Goal: Check status: Check status

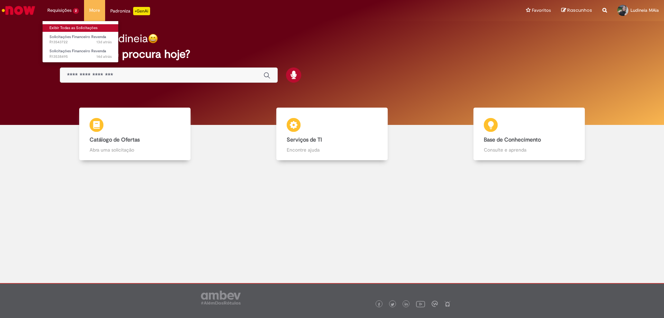
click at [79, 29] on link "Exibir Todas as Solicitações" at bounding box center [81, 28] width 76 height 8
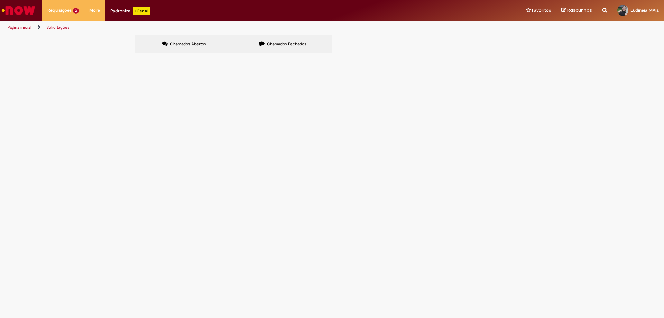
click at [310, 47] on label "Chamados Fechados" at bounding box center [283, 44] width 99 height 19
click at [0, 0] on span "Foi aberto o chamado junto a fabrica número R13458220 para analisar a emissão d…" at bounding box center [0, 0] width 0 height 0
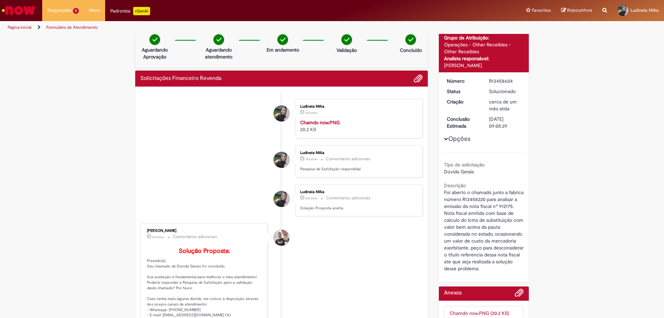
scroll to position [3, 0]
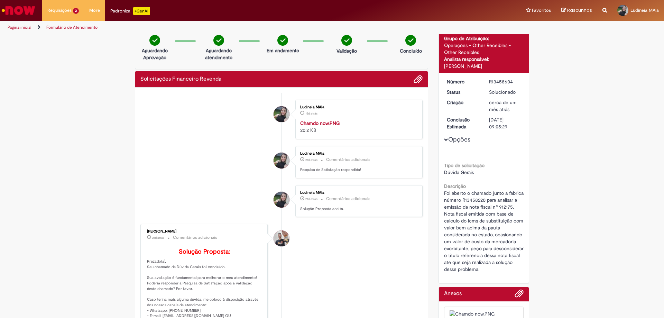
click at [0, 0] on button "Opções" at bounding box center [0, 0] width 0 height 0
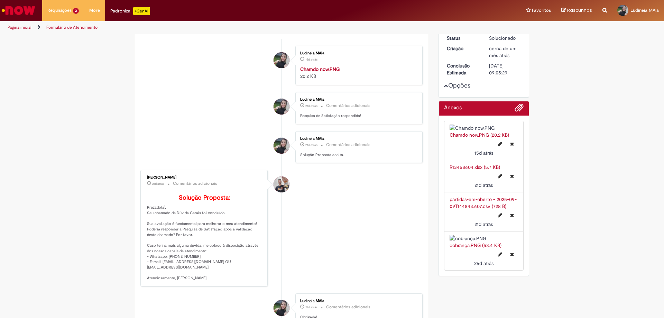
scroll to position [73, 0]
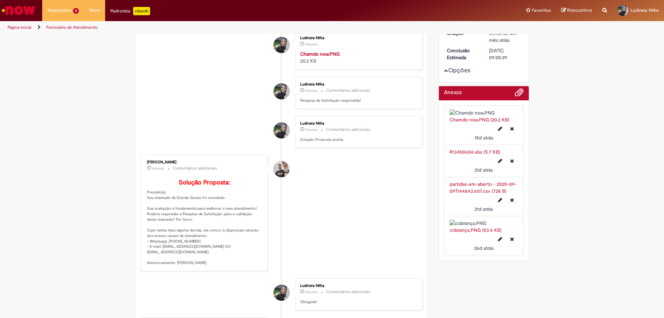
click at [482, 155] on link "R13458604.xlsx (5.7 KB)" at bounding box center [475, 152] width 51 height 6
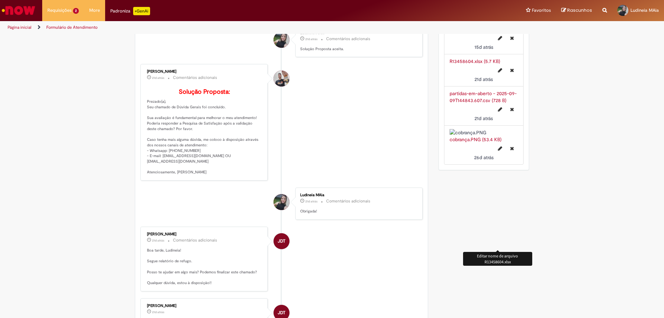
scroll to position [176, 0]
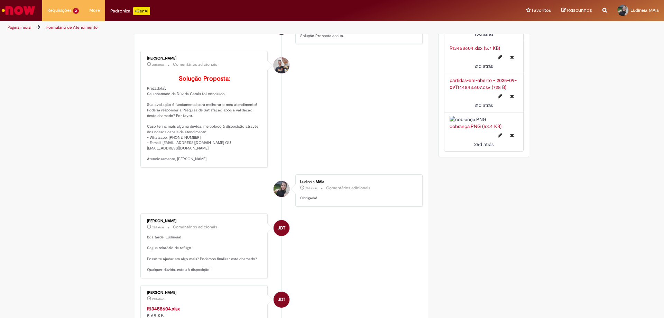
click at [475, 19] on link "Chamdo now.PNG (20.2 KB)" at bounding box center [480, 16] width 60 height 6
drag, startPoint x: 664, startPoint y: 8, endPoint x: 577, endPoint y: 13, distance: 87.4
click at [577, 13] on link "Rascunhos" at bounding box center [577, 10] width 31 height 7
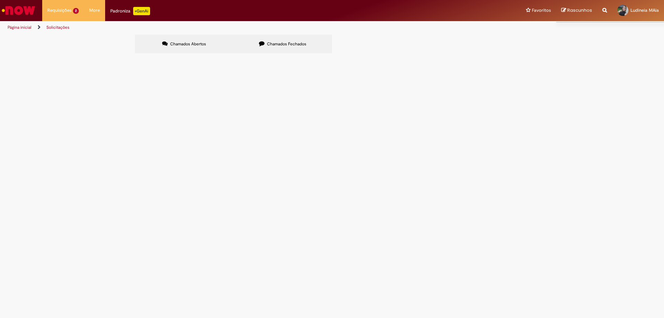
click at [283, 38] on label "Chamados Fechados" at bounding box center [283, 44] width 99 height 19
click at [0, 0] on span "Solicitações Financeiro Revenda" at bounding box center [0, 0] width 0 height 0
click at [0, 0] on span "R13448336" at bounding box center [0, 0] width 0 height 0
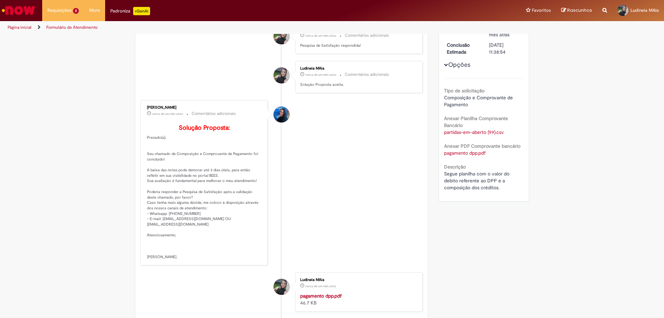
scroll to position [46, 0]
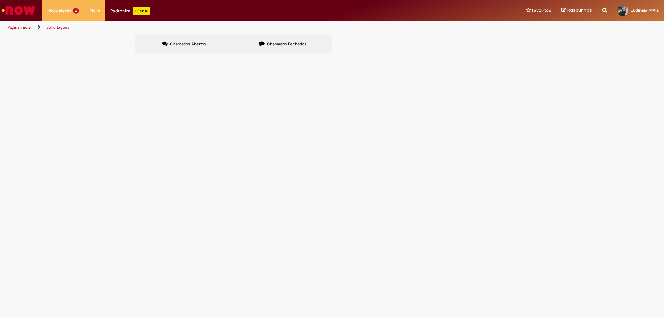
click at [266, 45] on label "Chamados Fechados" at bounding box center [283, 44] width 99 height 19
drag, startPoint x: 304, startPoint y: 156, endPoint x: 319, endPoint y: 157, distance: 14.2
click at [0, 0] on span "Foi aberto o chamado junto a fabrica número R13458220 para analisar a emissão d…" at bounding box center [0, 0] width 0 height 0
click at [291, 167] on main "Solicitações Chamados Abertos Chamados Fechados Itens solicitados Exportar como…" at bounding box center [332, 176] width 664 height 284
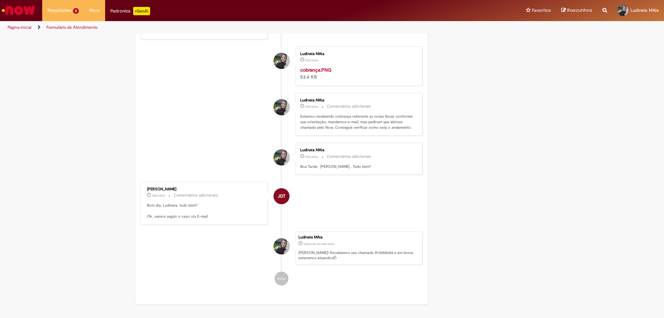
scroll to position [868, 0]
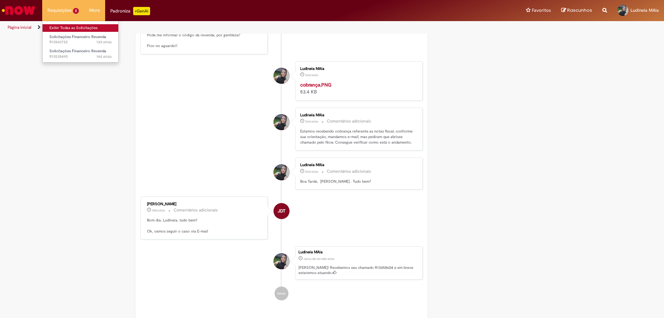
click at [90, 27] on link "Exibir Todas as Solicitações" at bounding box center [81, 28] width 76 height 8
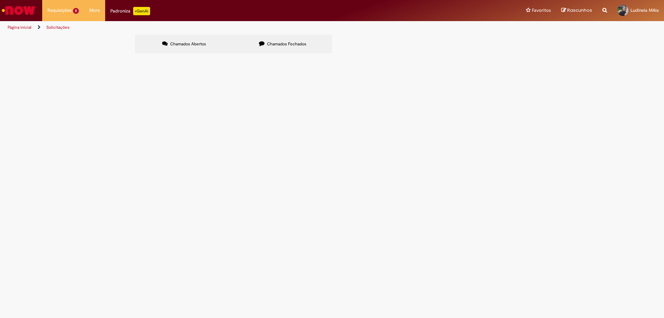
click at [267, 46] on span "Chamados Fechados" at bounding box center [286, 44] width 39 height 6
click at [64, 39] on span "Solicitações Financeiro Revenda" at bounding box center [77, 36] width 57 height 5
click at [170, 39] on label "Chamados Abertos" at bounding box center [184, 44] width 99 height 19
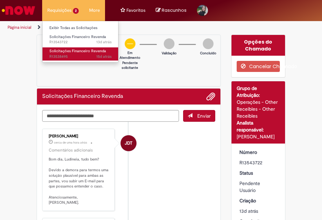
click at [68, 49] on span "Solicitações Financeiro Revenda" at bounding box center [77, 50] width 57 height 5
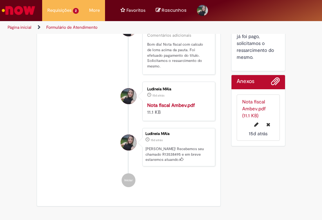
scroll to position [350, 0]
